Goal: Transaction & Acquisition: Purchase product/service

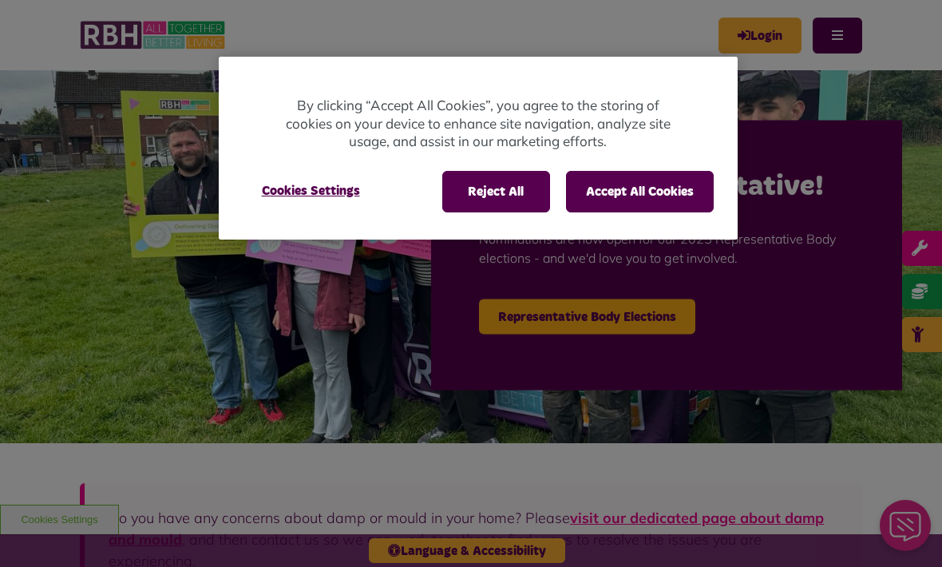
click at [649, 191] on button "Accept All Cookies" at bounding box center [640, 192] width 148 height 42
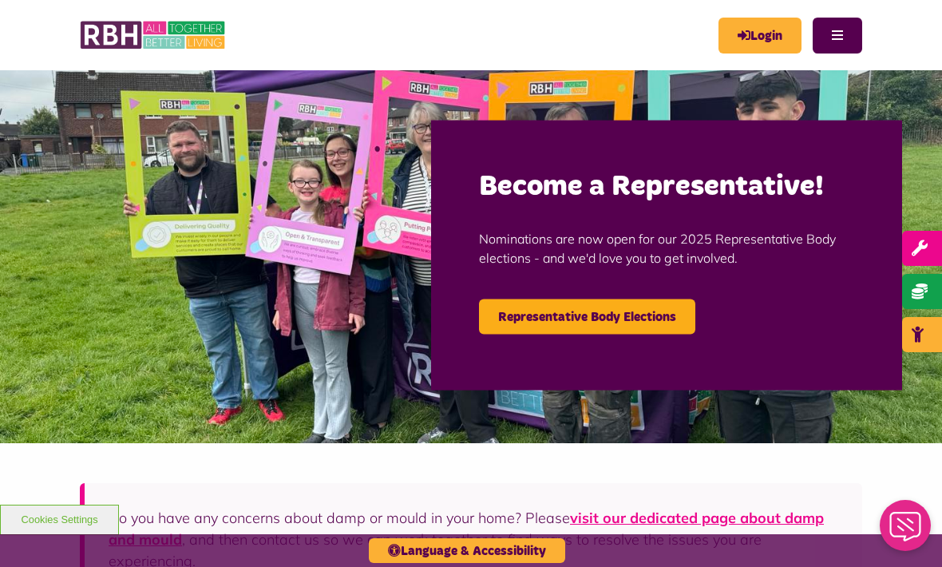
click at [765, 34] on link "Login" at bounding box center [760, 36] width 83 height 36
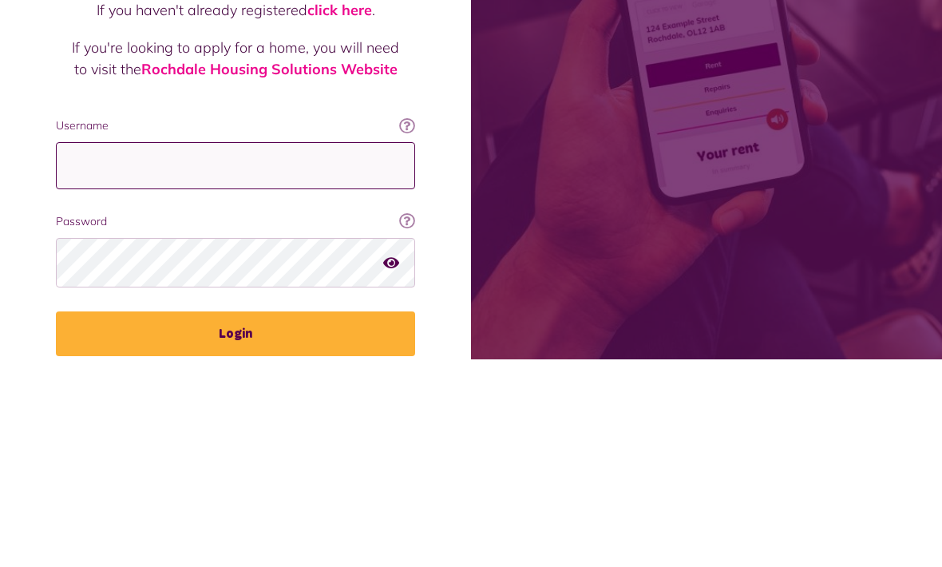
type input "**********"
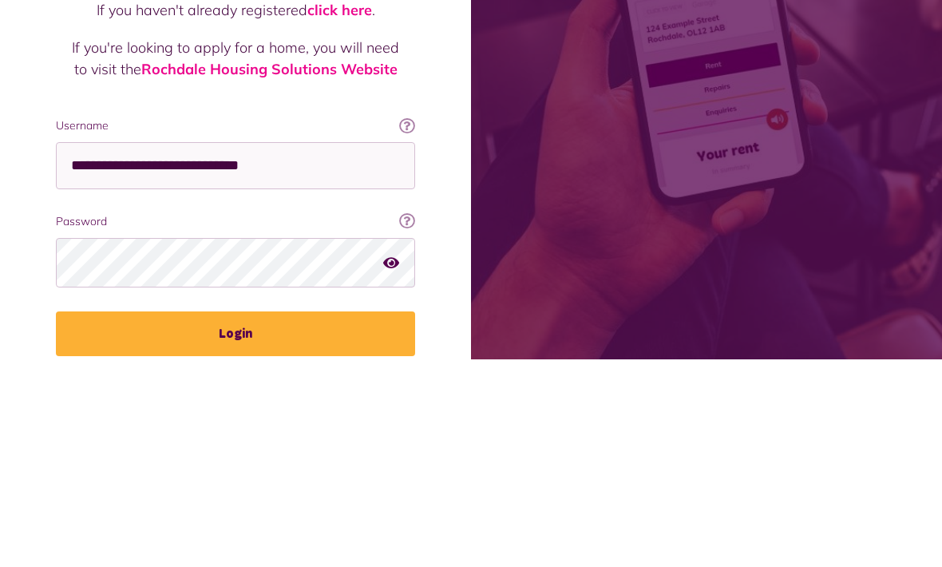
click at [236, 519] on button "Login" at bounding box center [235, 541] width 359 height 45
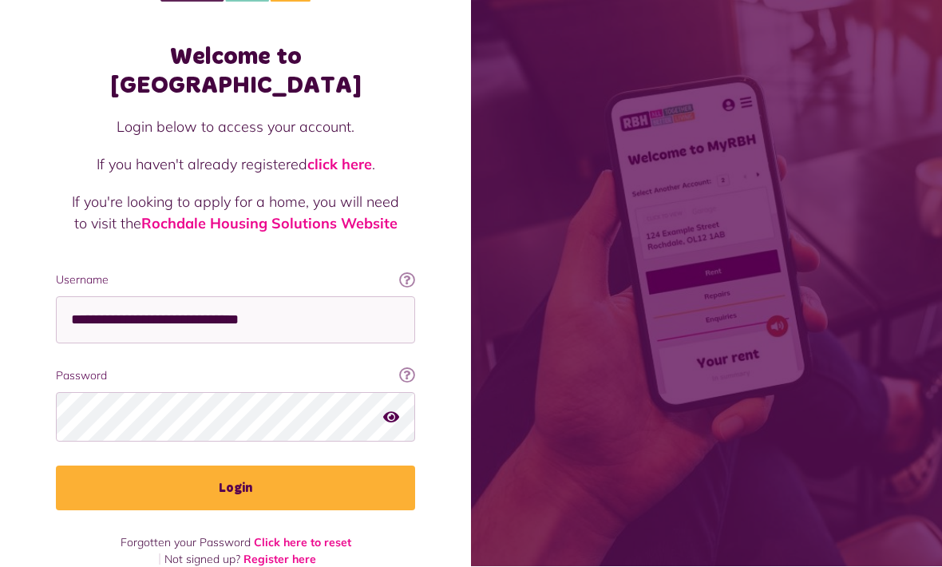
click at [342, 466] on button "Login" at bounding box center [235, 488] width 359 height 45
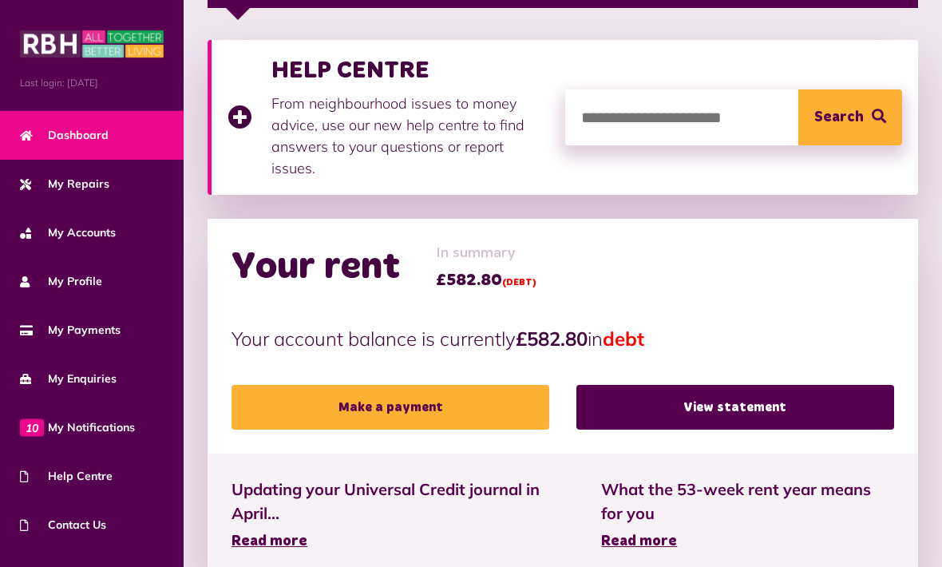
scroll to position [315, 0]
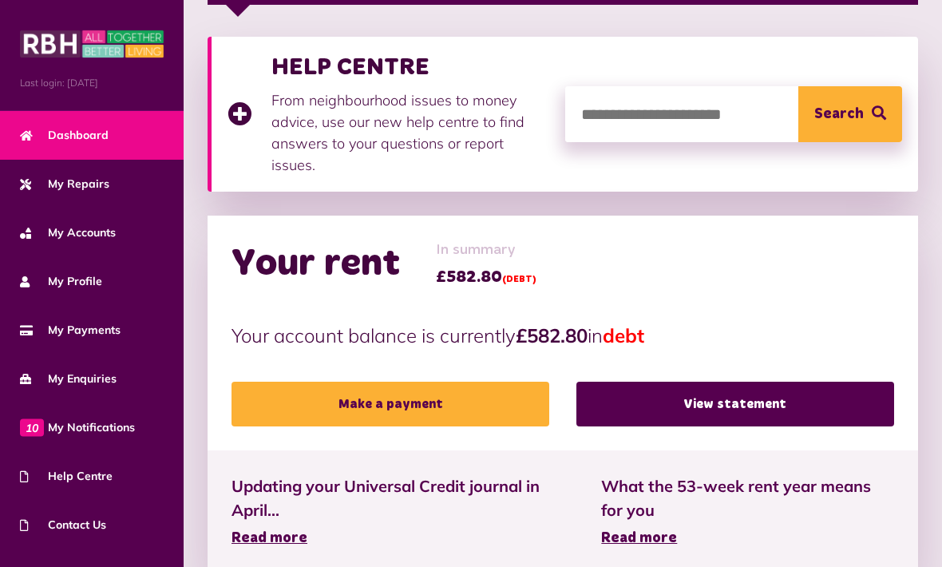
click at [441, 406] on link "Make a payment" at bounding box center [391, 404] width 318 height 45
click at [450, 382] on link "Make a payment" at bounding box center [391, 404] width 318 height 45
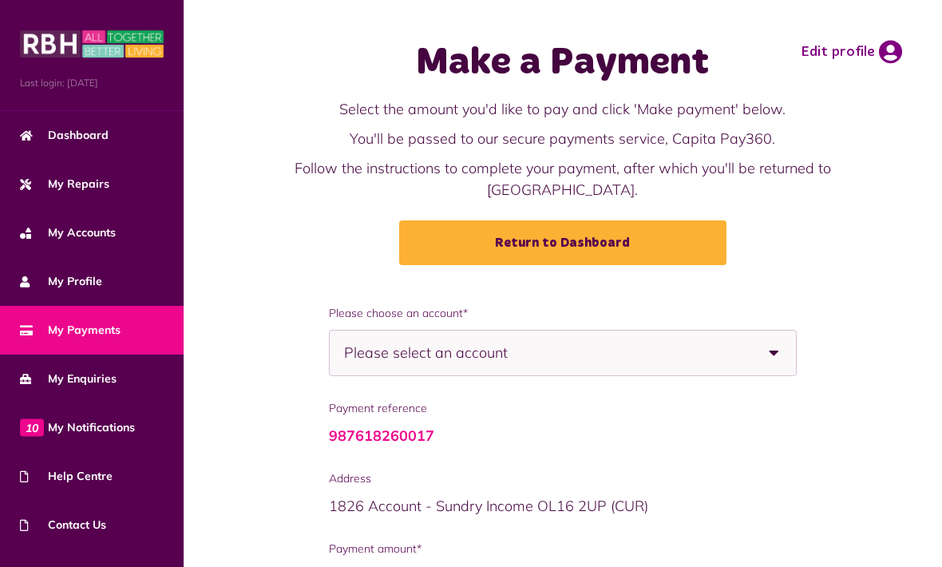
scroll to position [189, 0]
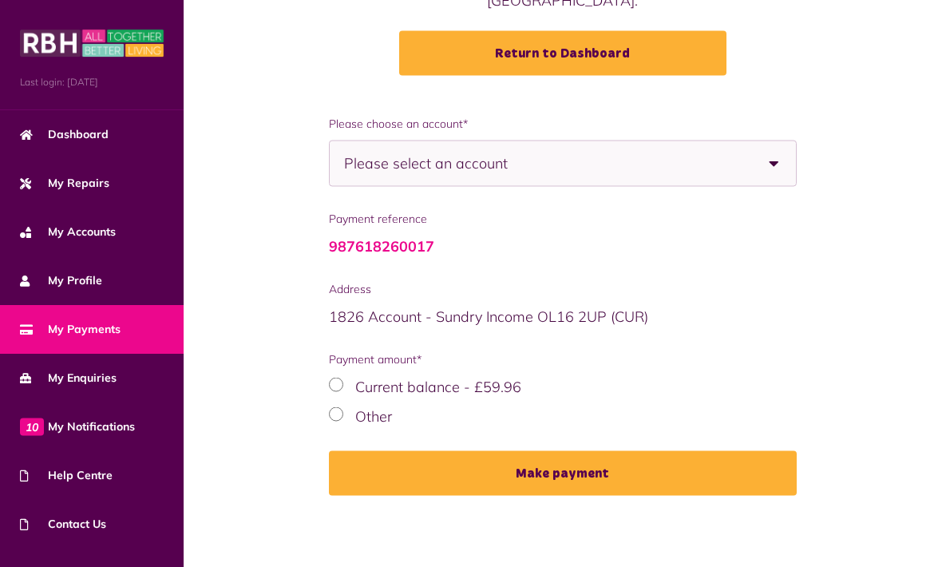
click at [777, 186] on b at bounding box center [774, 163] width 45 height 45
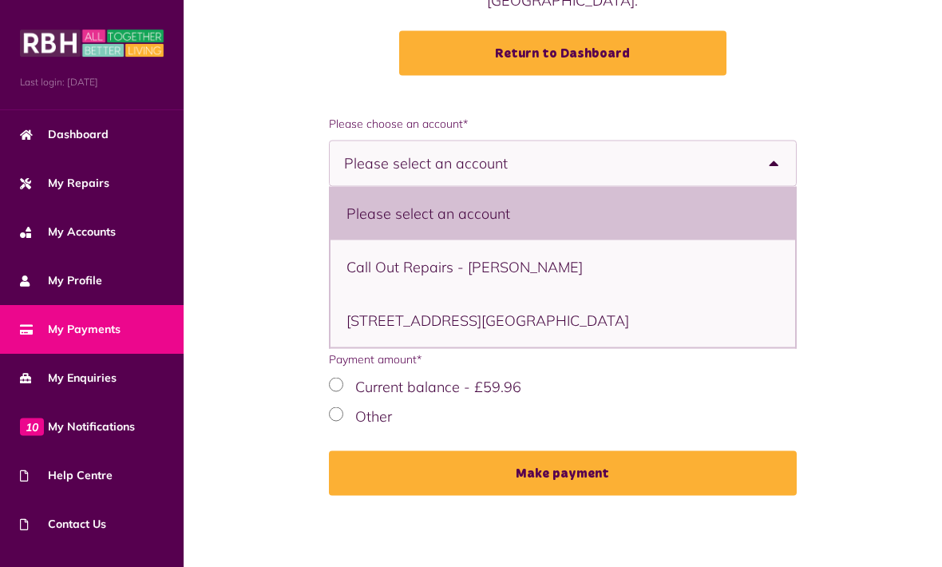
scroll to position [137, 0]
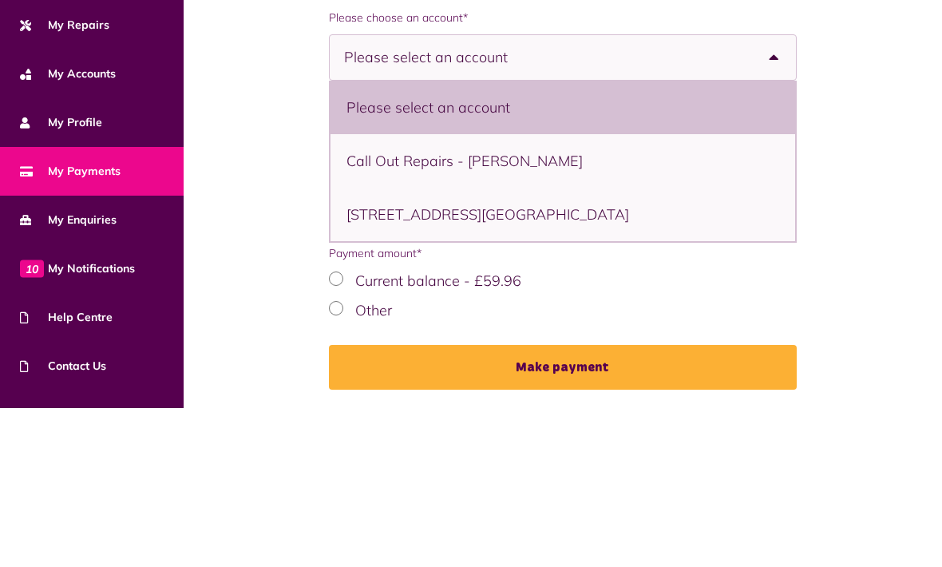
click at [657, 347] on li "23 Wordsworth Road, Middleton, M24 2PD - House" at bounding box center [564, 374] width 466 height 54
select select "**********"
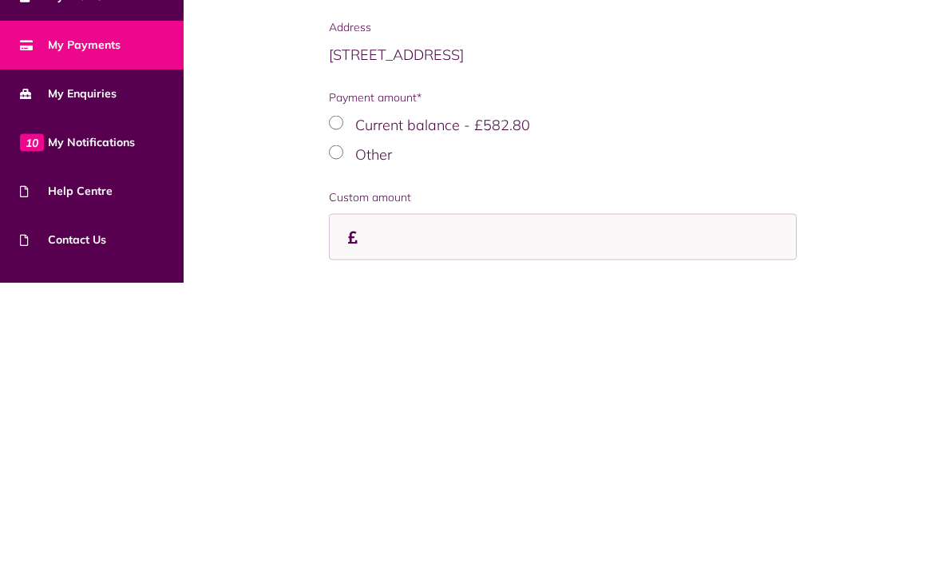
scroll to position [137, 0]
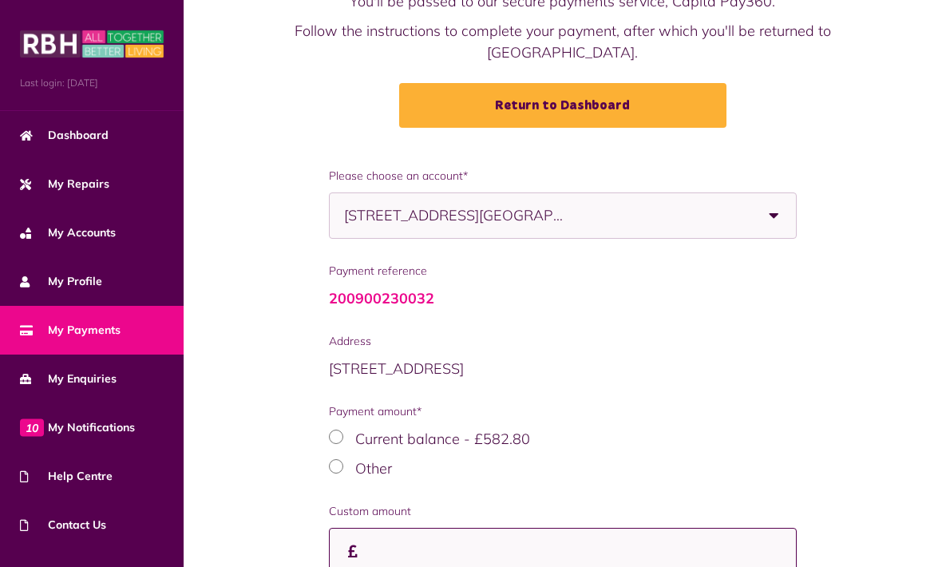
click at [0, 0] on input "Custom amount" at bounding box center [0, 0] width 0 height 0
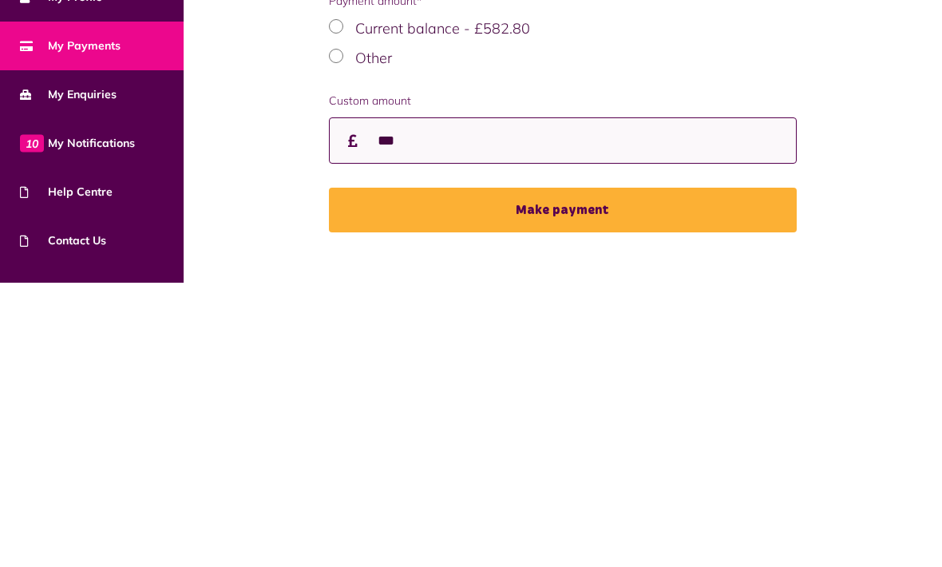
type input "***"
click at [599, 472] on button "Make payment" at bounding box center [563, 494] width 469 height 45
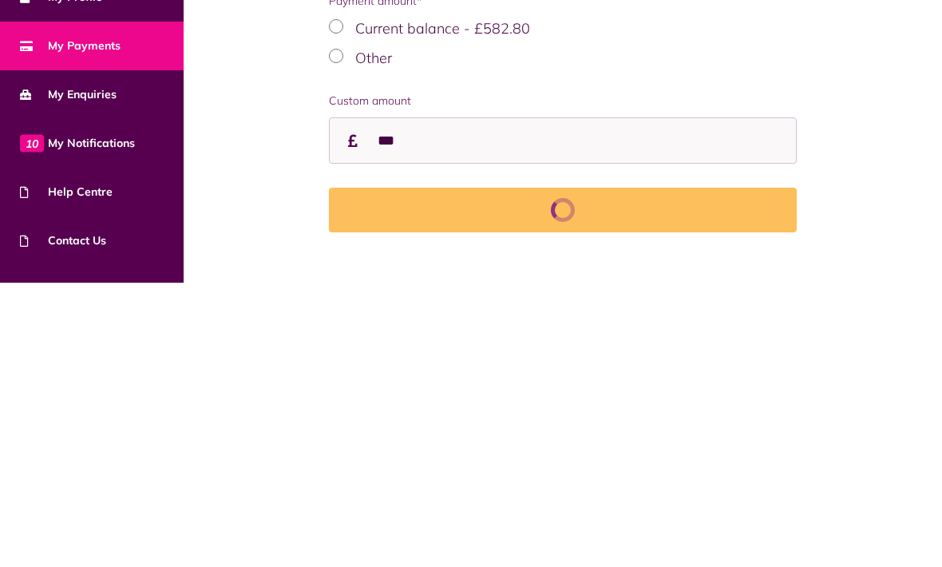
scroll to position [288, 0]
